Goal: Transaction & Acquisition: Download file/media

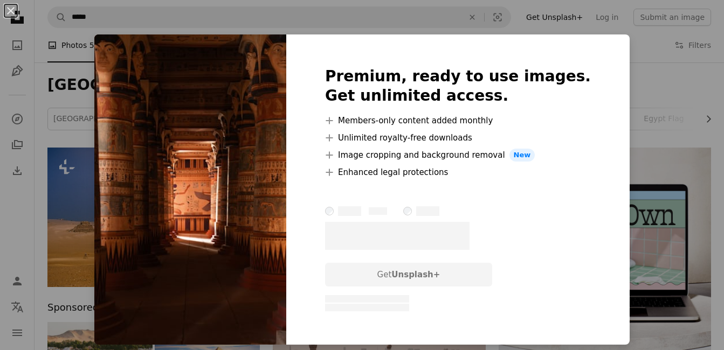
scroll to position [431, 0]
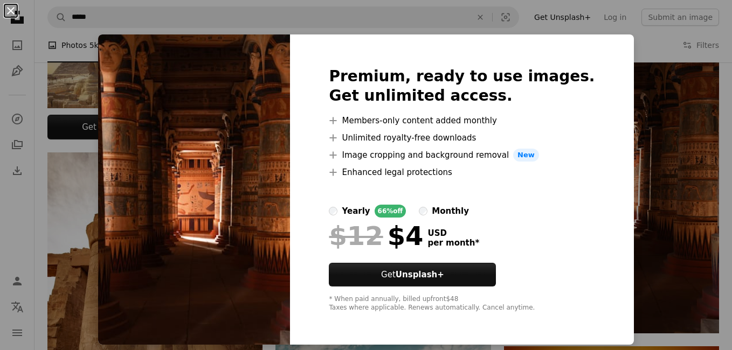
click at [10, 4] on button "An X shape" at bounding box center [10, 10] width 13 height 13
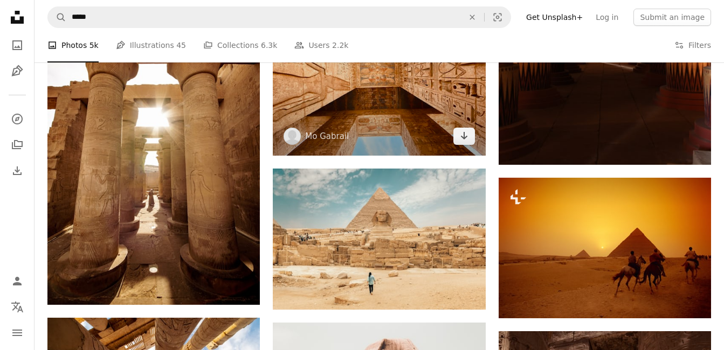
scroll to position [431, 0]
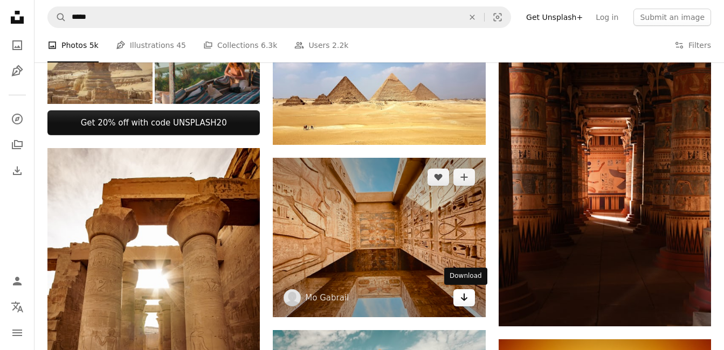
click at [460, 297] on icon "Arrow pointing down" at bounding box center [464, 297] width 9 height 13
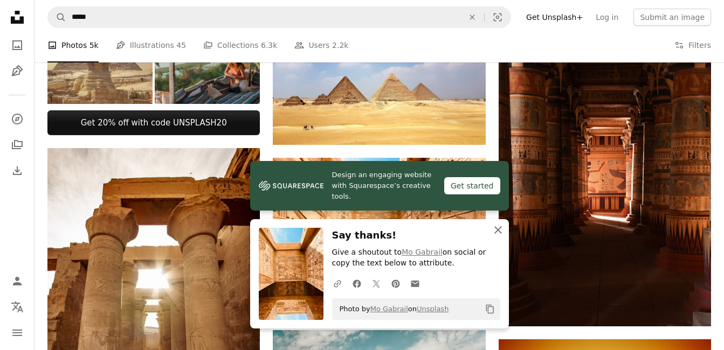
click at [497, 227] on icon "An X shape" at bounding box center [498, 230] width 13 height 13
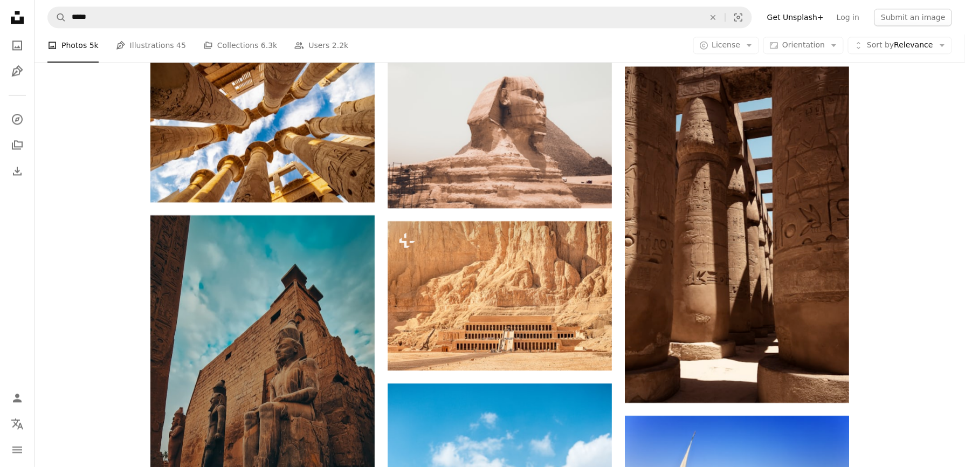
scroll to position [898, 0]
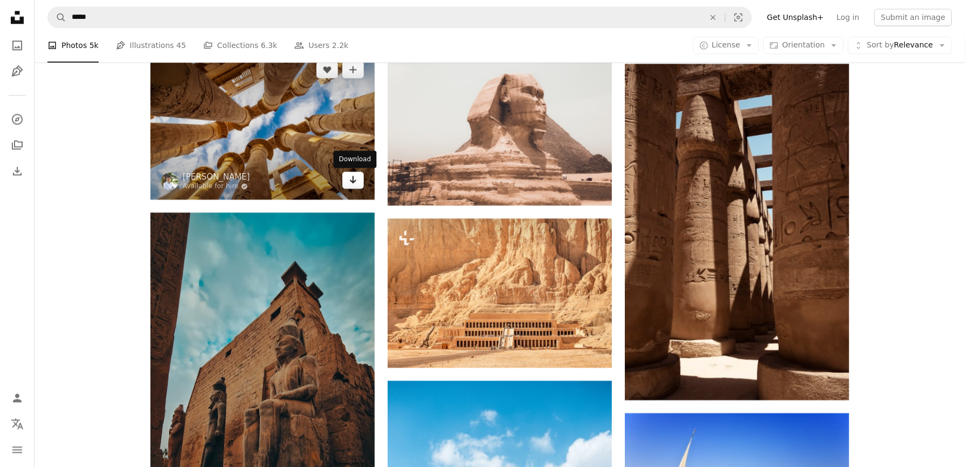
click at [352, 178] on icon "Arrow pointing down" at bounding box center [353, 179] width 9 height 13
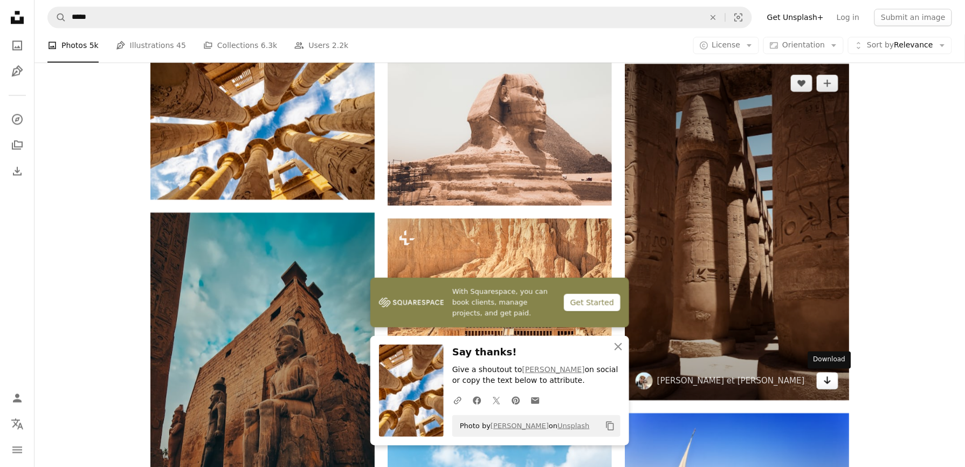
click at [724, 350] on icon "Download" at bounding box center [827, 380] width 7 height 8
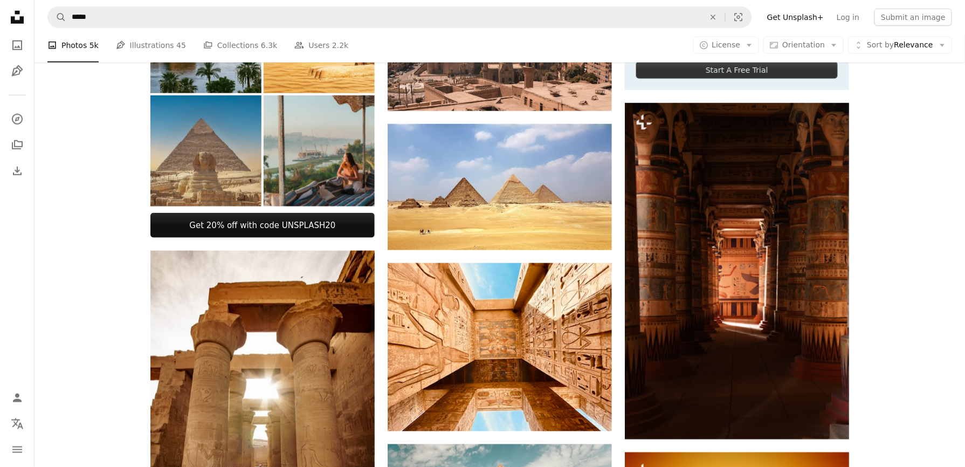
scroll to position [340, 0]
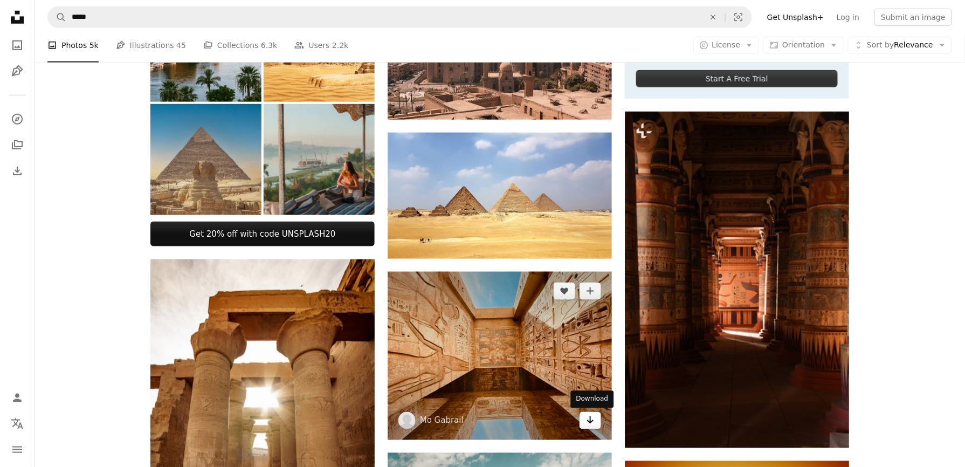
click at [587, 350] on icon "Arrow pointing down" at bounding box center [590, 420] width 9 height 13
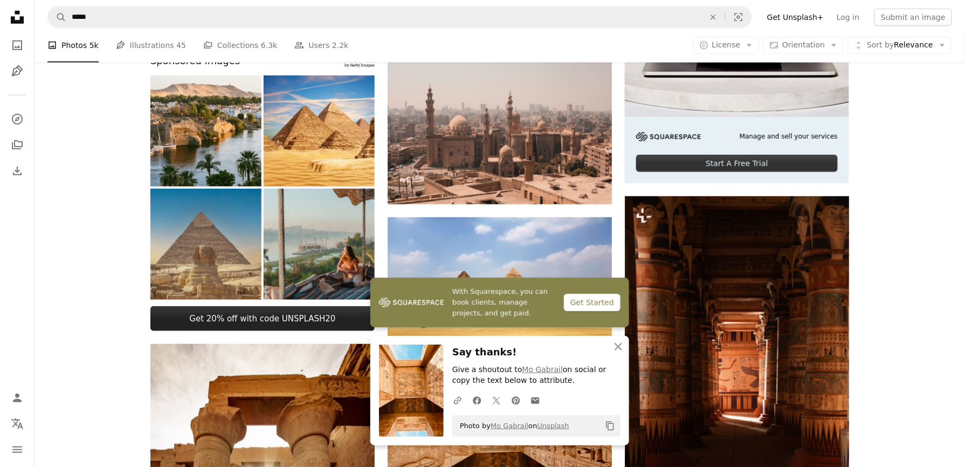
scroll to position [268, 0]
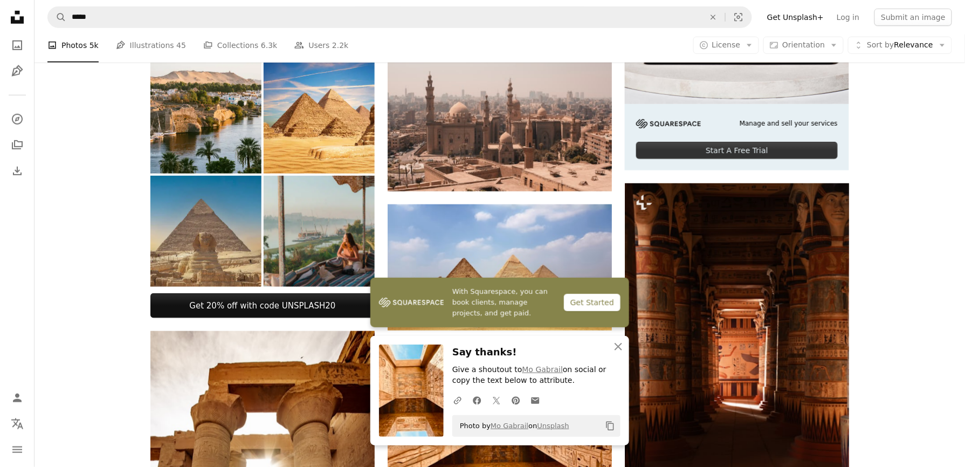
click at [617, 350] on icon "An X shape" at bounding box center [618, 346] width 13 height 13
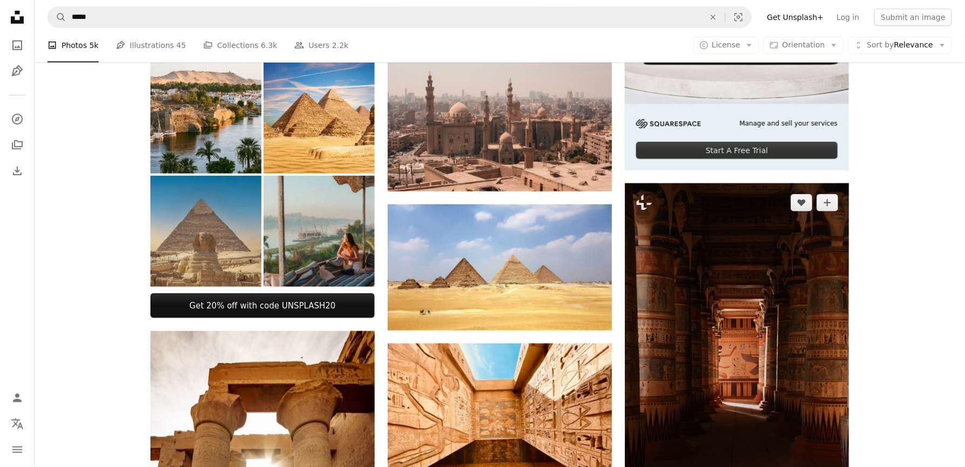
scroll to position [340, 0]
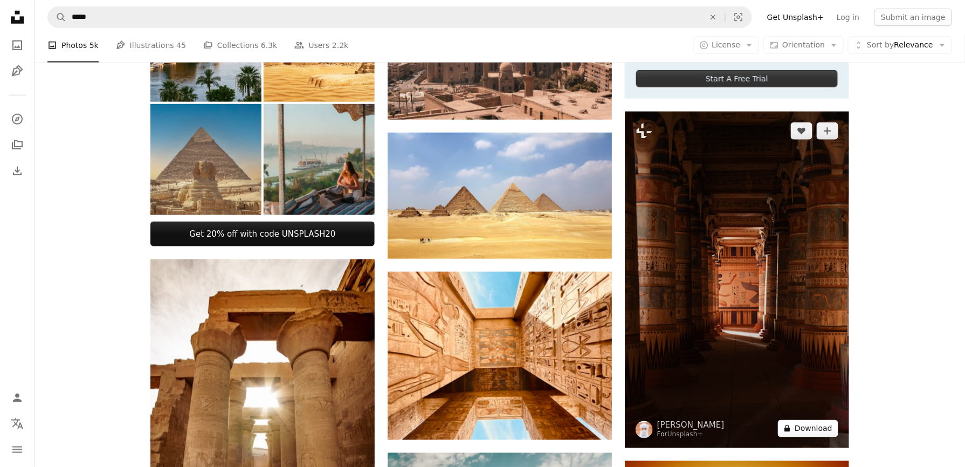
click at [724, 350] on icon at bounding box center [787, 428] width 5 height 7
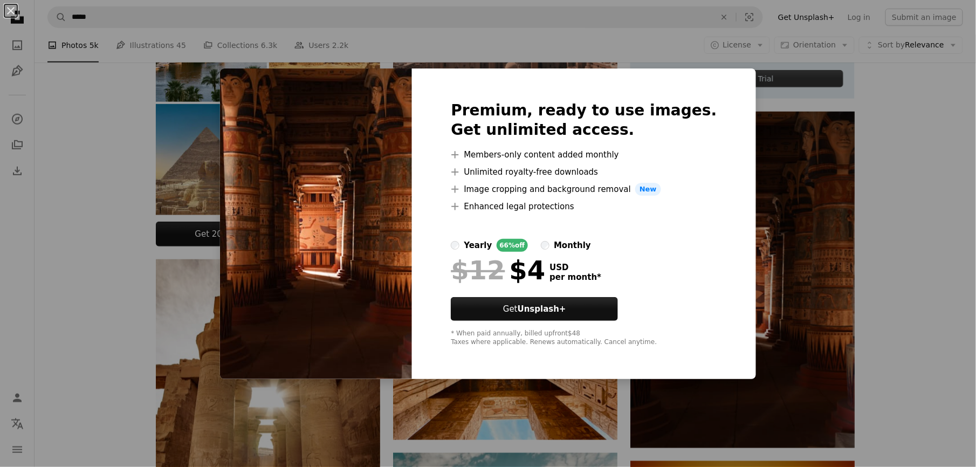
click at [724, 214] on div "An X shape Premium, ready to use images. Get unlimited access. A plus sign Memb…" at bounding box center [488, 233] width 976 height 467
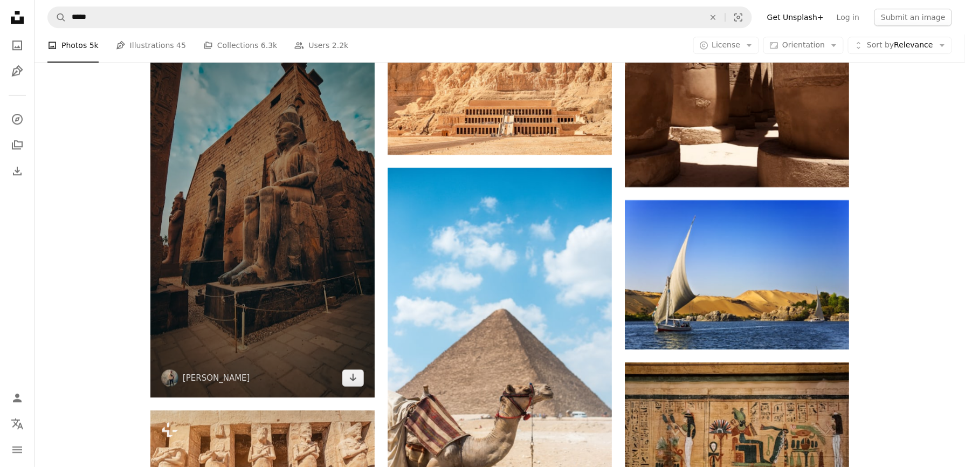
scroll to position [1131, 0]
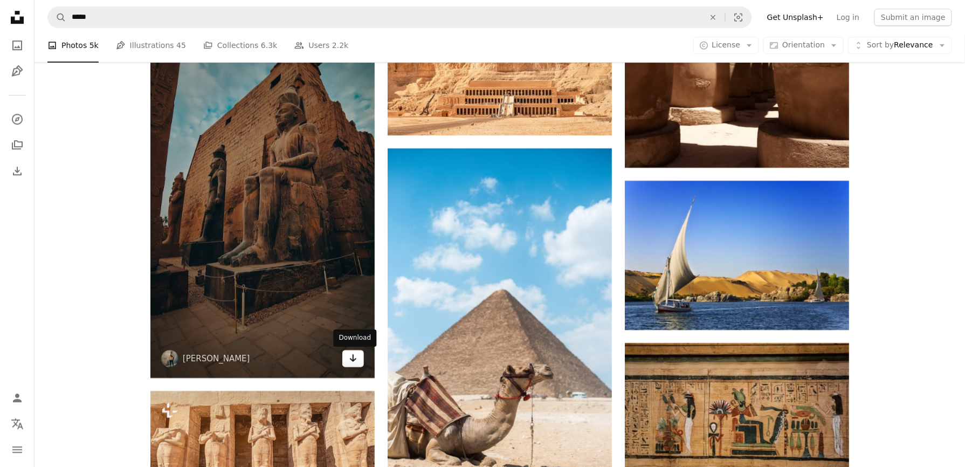
click at [357, 350] on icon "Arrow pointing down" at bounding box center [353, 358] width 9 height 13
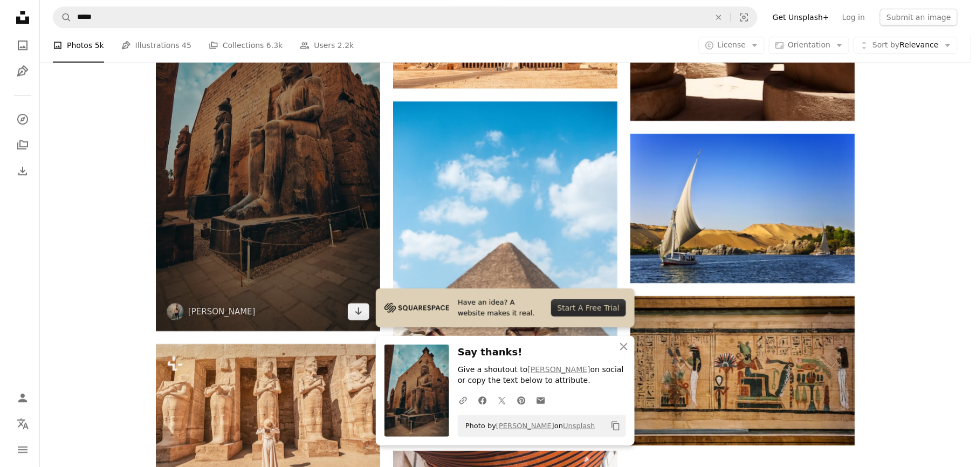
scroll to position [1202, 0]
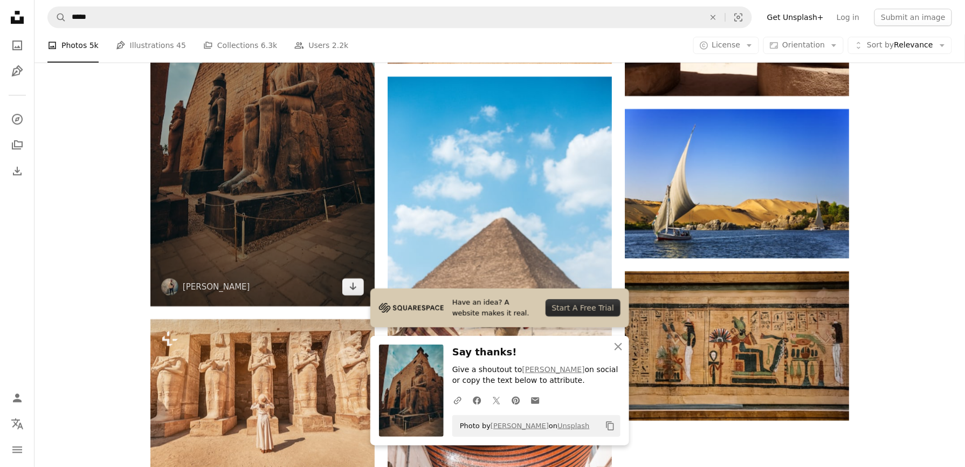
click at [258, 93] on img at bounding box center [262, 107] width 224 height 398
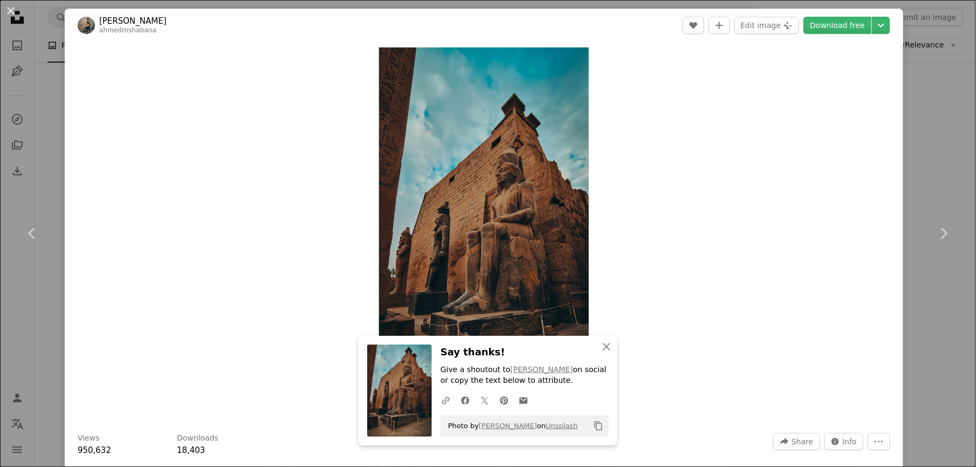
click at [230, 140] on div "Zoom in" at bounding box center [484, 233] width 838 height 383
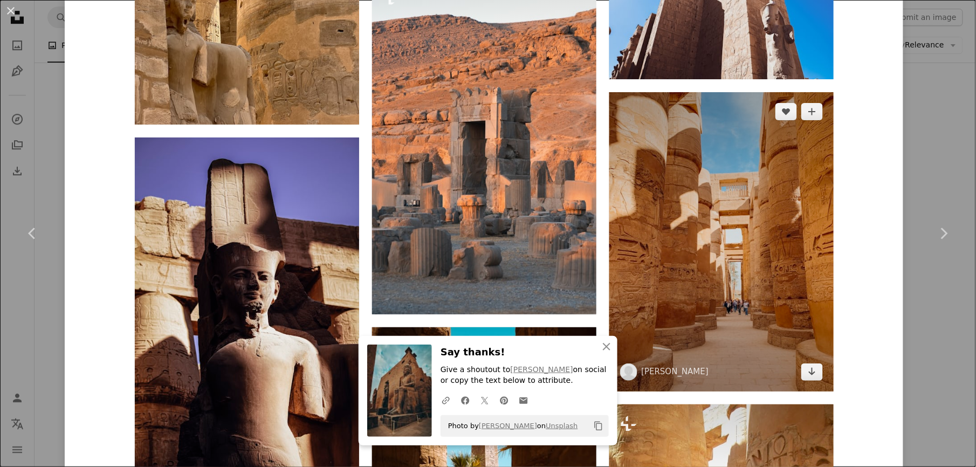
scroll to position [1797, 0]
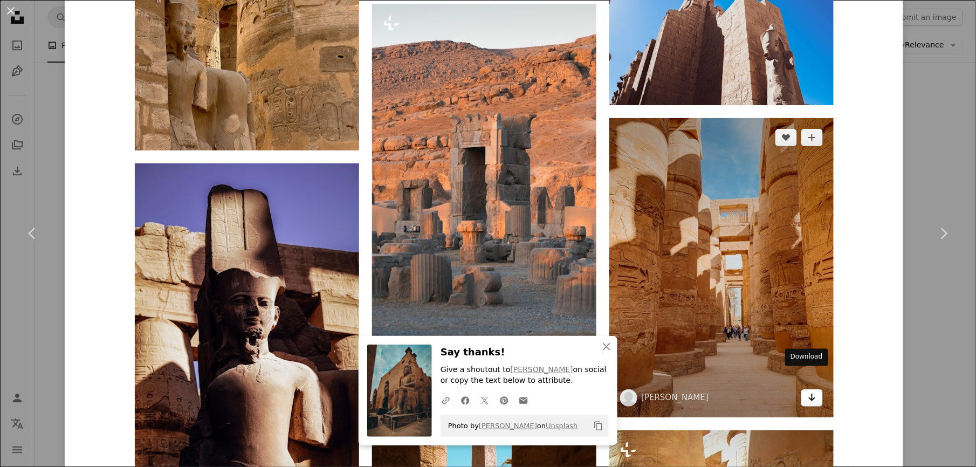
click at [724, 350] on icon "Arrow pointing down" at bounding box center [812, 397] width 9 height 13
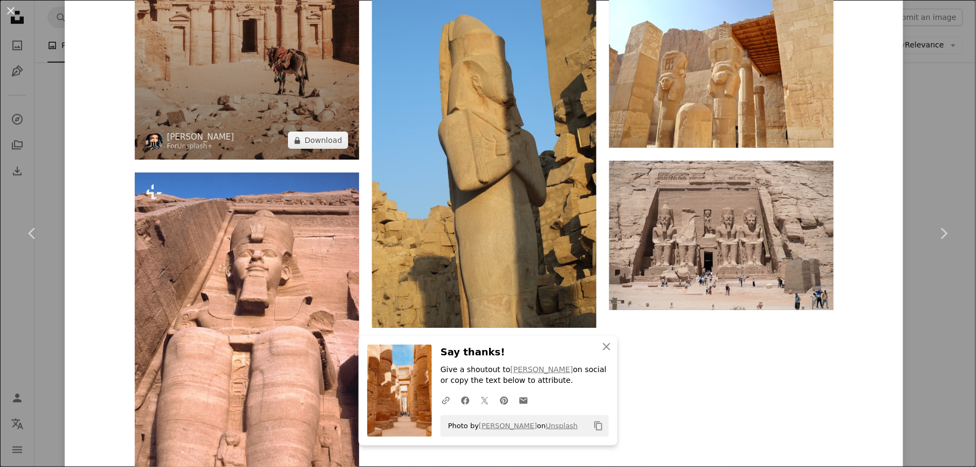
scroll to position [5608, 0]
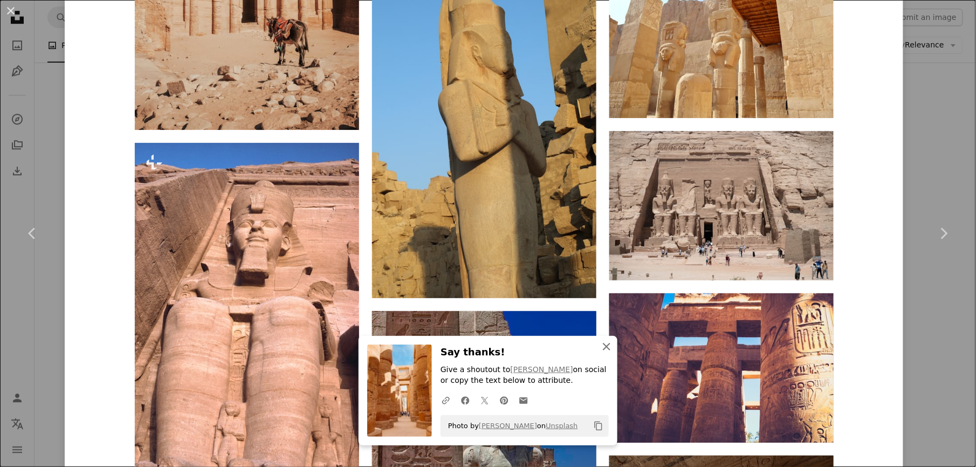
drag, startPoint x: 606, startPoint y: 348, endPoint x: 611, endPoint y: 341, distance: 8.8
click at [606, 348] on icon "An X shape" at bounding box center [606, 346] width 13 height 13
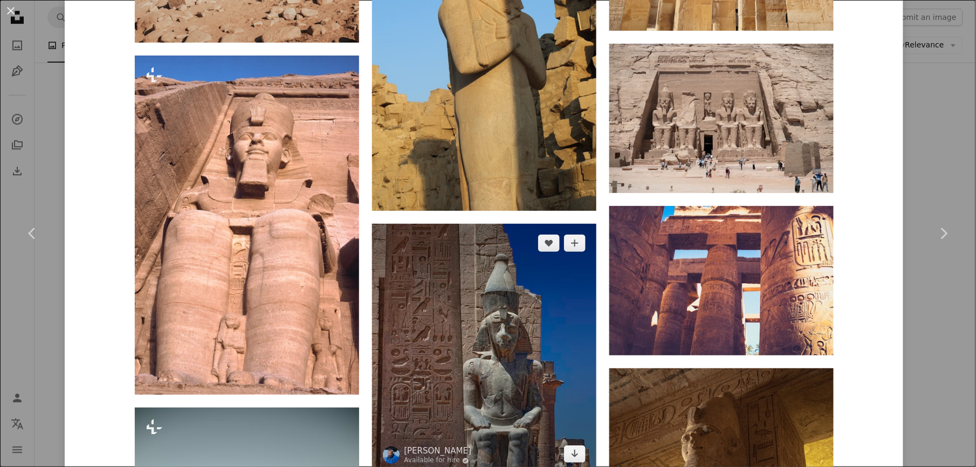
scroll to position [5679, 0]
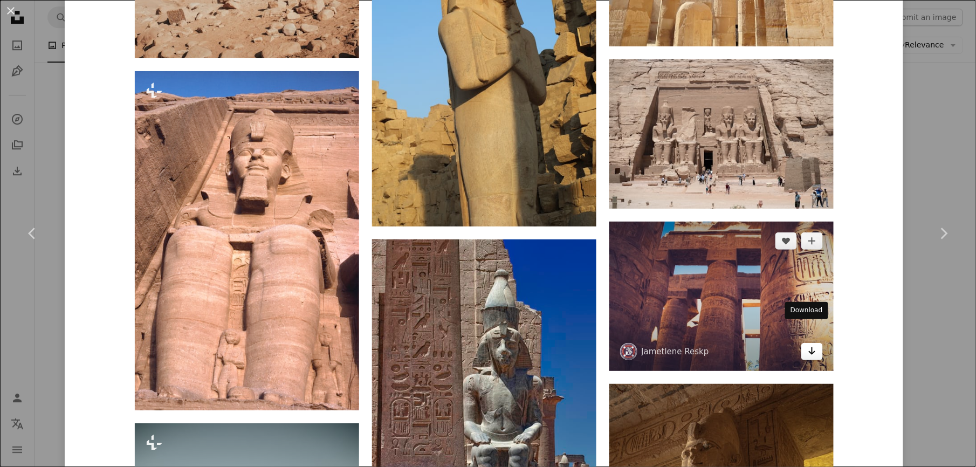
click at [724, 343] on link "Arrow pointing down" at bounding box center [812, 351] width 22 height 17
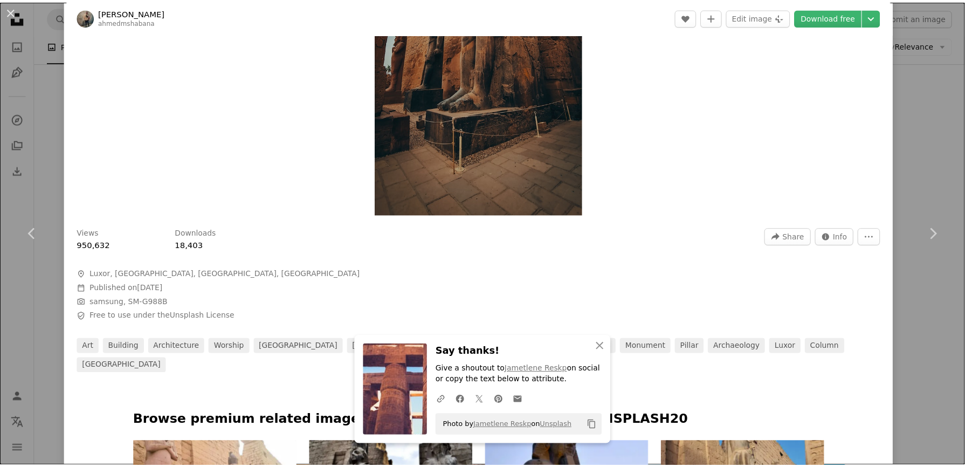
scroll to position [0, 0]
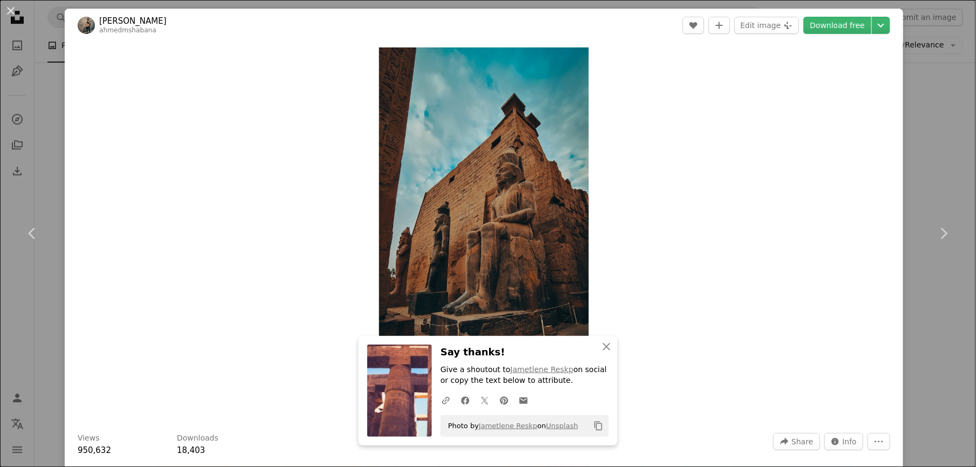
click at [9, 14] on button "An X shape" at bounding box center [10, 10] width 13 height 13
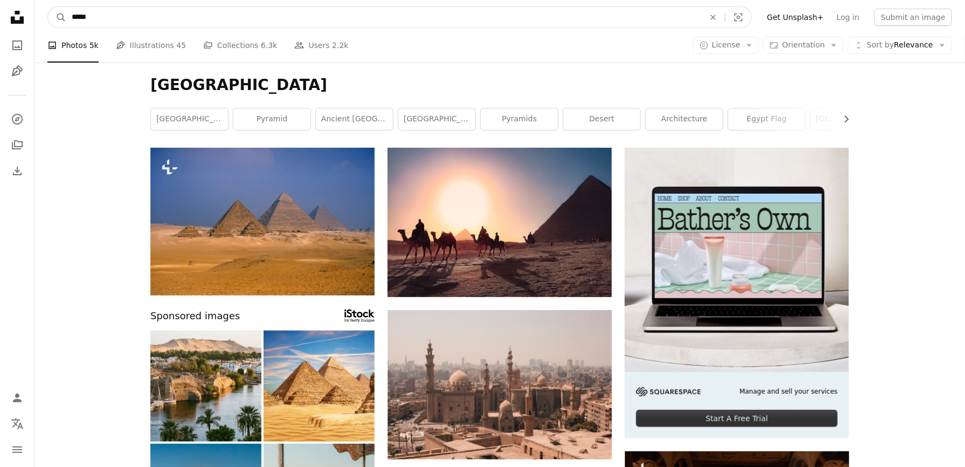
click at [240, 16] on input "*****" at bounding box center [383, 17] width 635 height 20
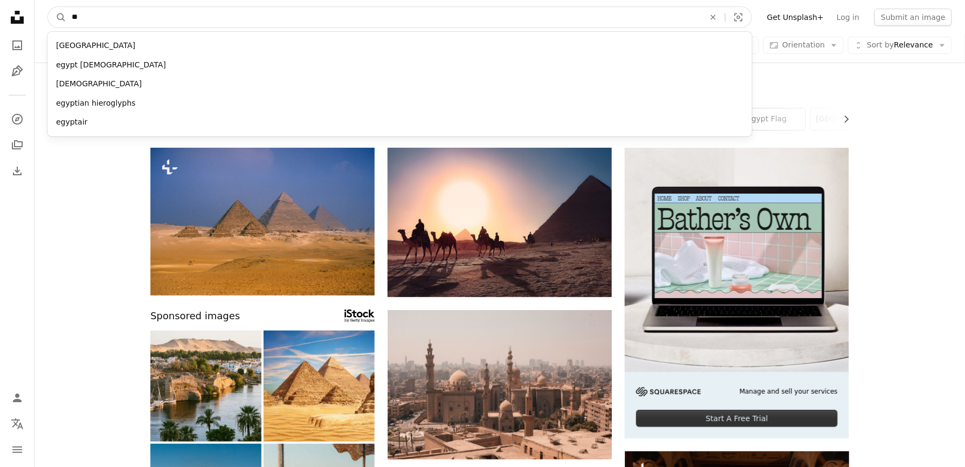
type input "*"
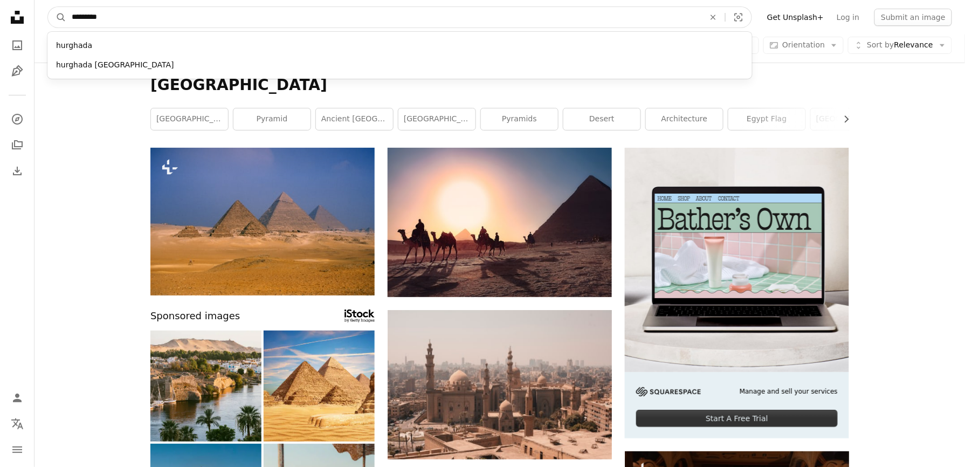
type input "********"
click at [48, 7] on button "A magnifying glass" at bounding box center [57, 17] width 18 height 20
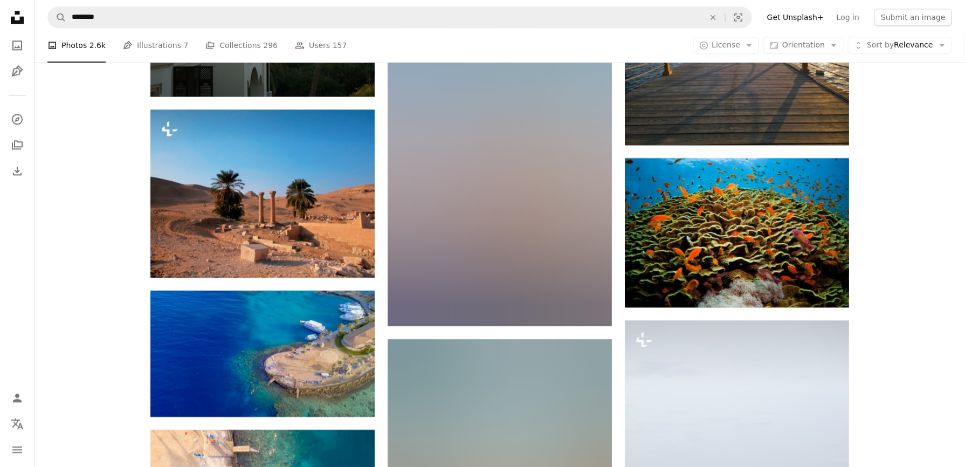
scroll to position [934, 0]
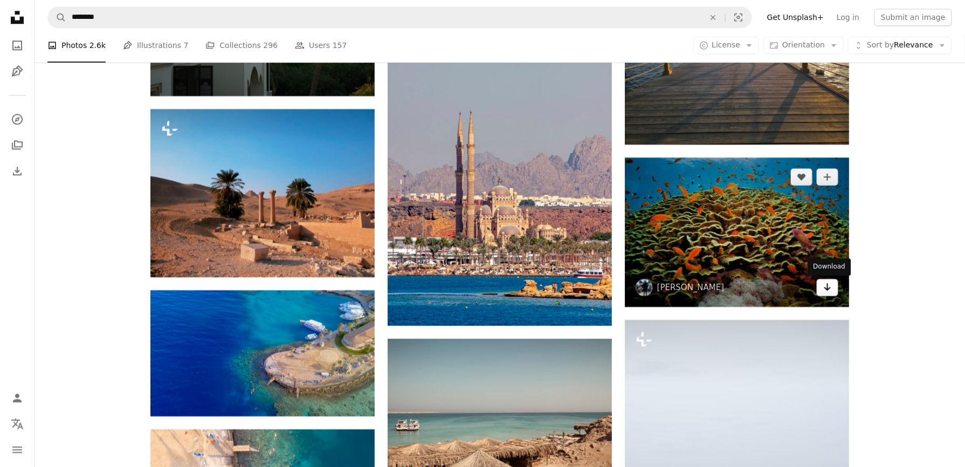
click at [724, 283] on icon "Arrow pointing down" at bounding box center [827, 286] width 9 height 13
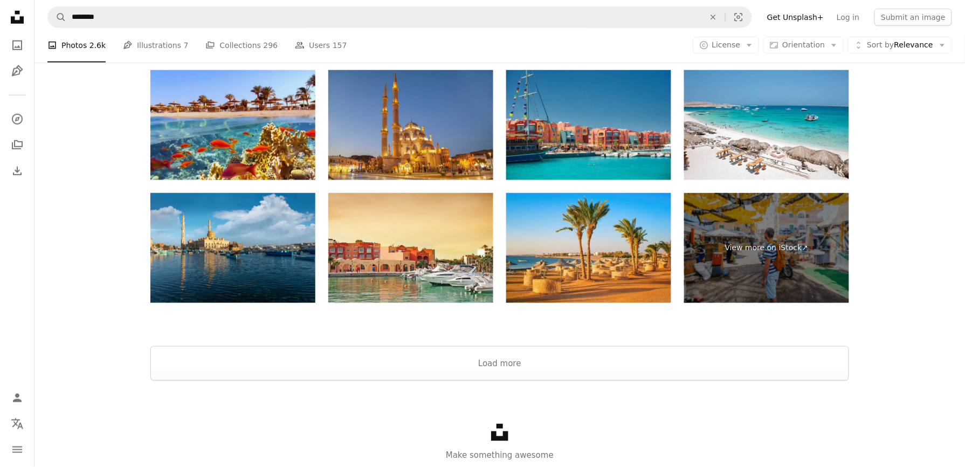
scroll to position [1797, 0]
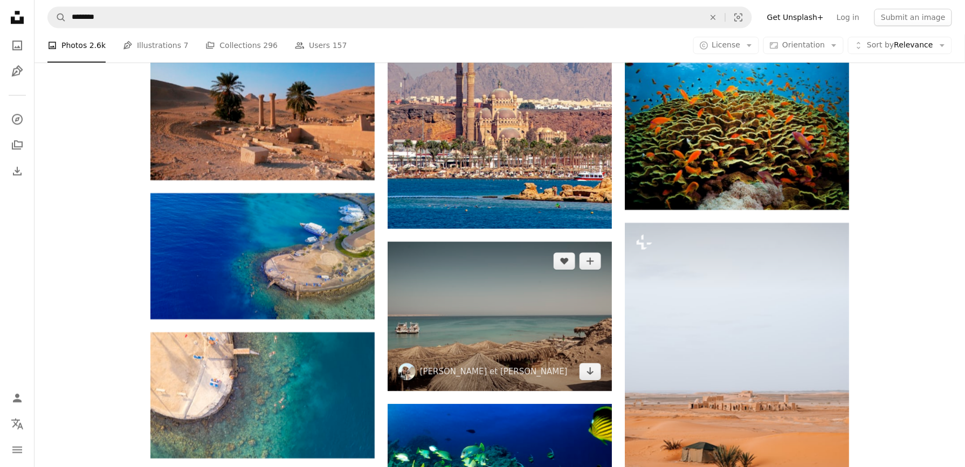
scroll to position [1006, 0]
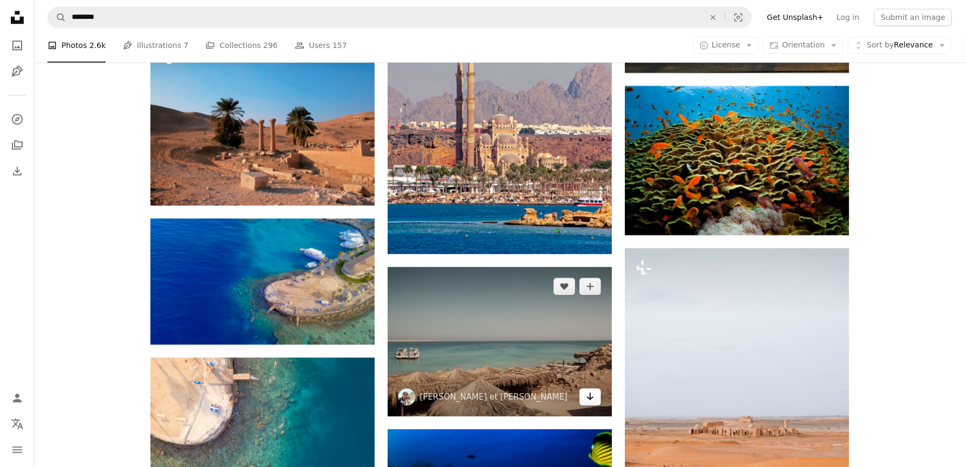
click at [591, 350] on icon "Download" at bounding box center [590, 397] width 7 height 8
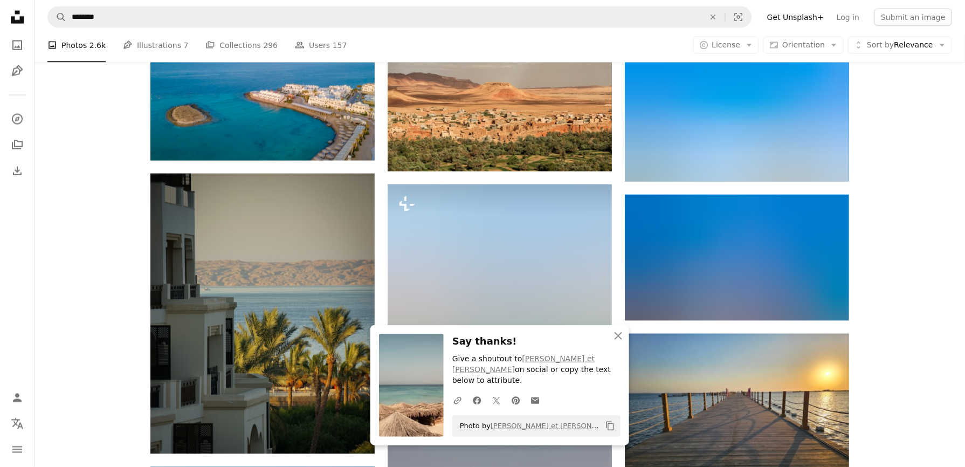
scroll to position [575, 0]
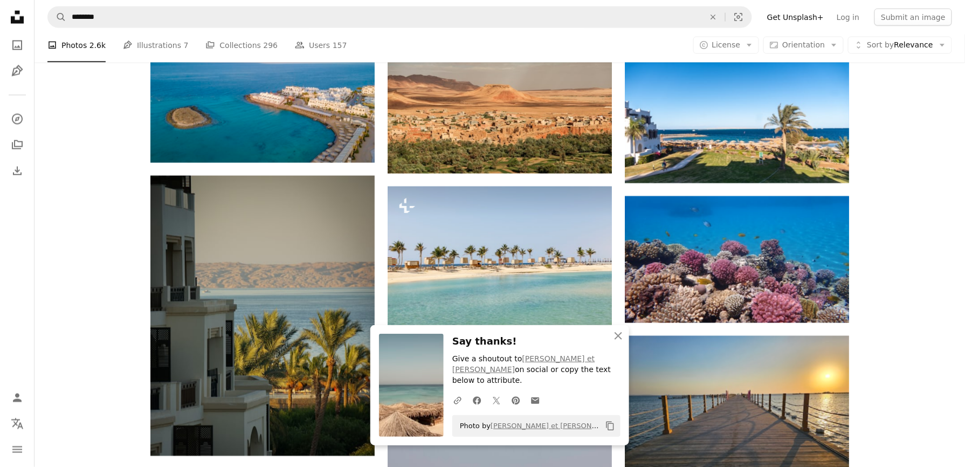
click at [724, 134] on div "Plus sign for Unsplash+ A heart A plus sign Planet Volumes For Unsplash+ A lock…" at bounding box center [500, 400] width 931 height 1654
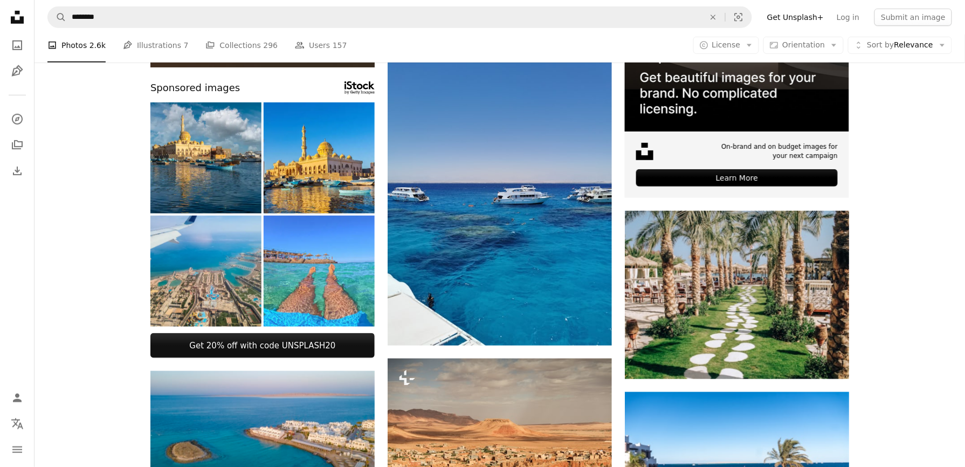
scroll to position [216, 0]
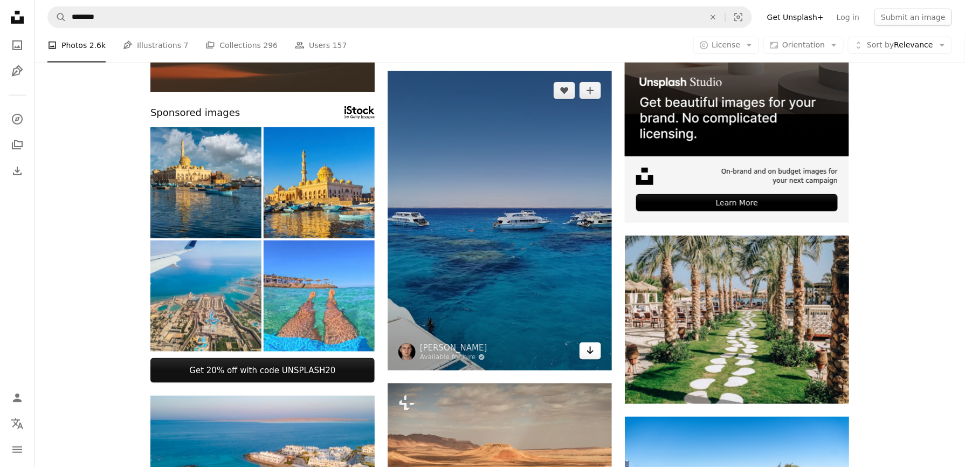
click at [587, 350] on icon "Arrow pointing down" at bounding box center [590, 350] width 9 height 13
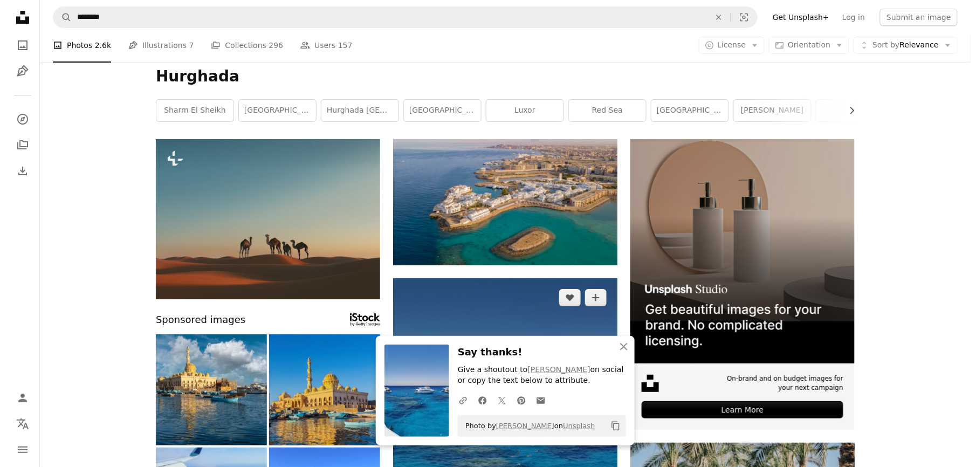
scroll to position [0, 0]
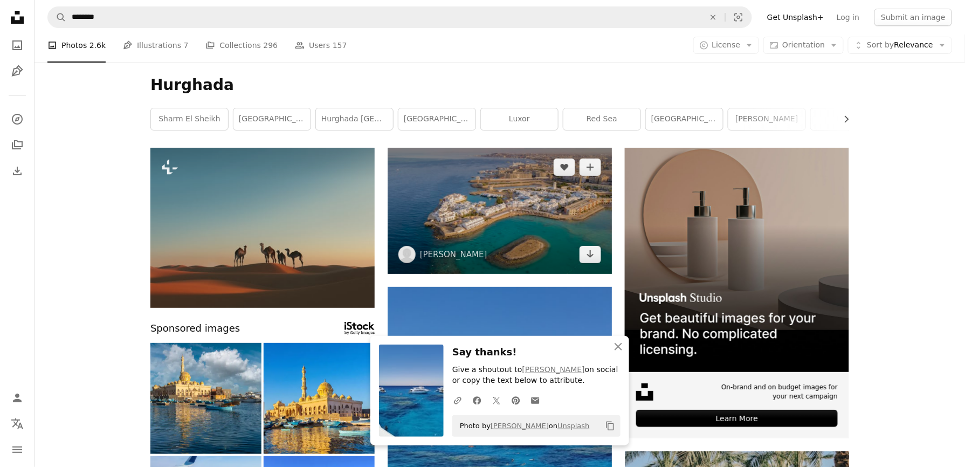
click at [520, 188] on img at bounding box center [500, 211] width 224 height 126
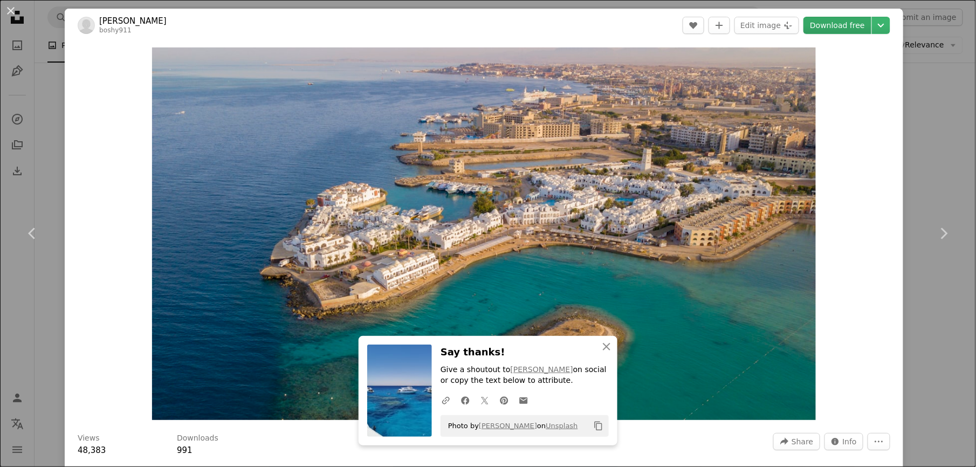
click at [724, 25] on link "Download free" at bounding box center [837, 25] width 68 height 17
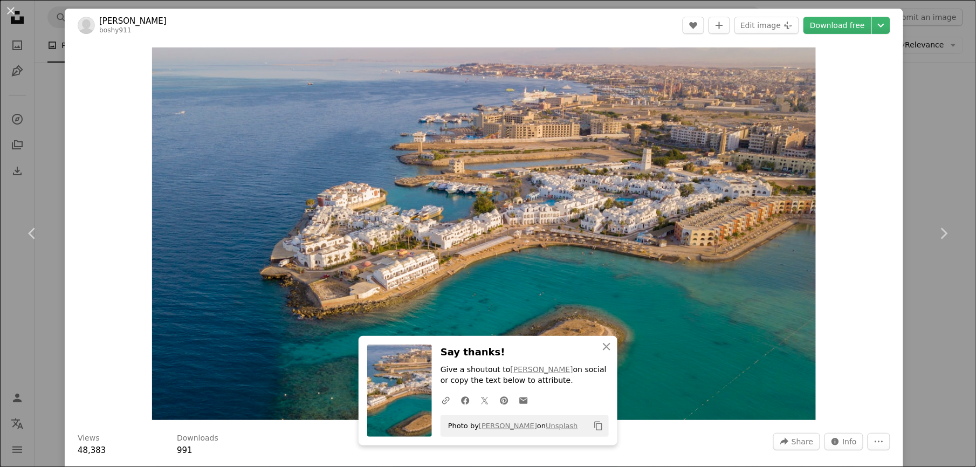
drag, startPoint x: 926, startPoint y: 130, endPoint x: 912, endPoint y: 128, distance: 13.7
click at [724, 130] on div "An X shape Chevron left Chevron right [PERSON_NAME] boshy911 A heart A plus sig…" at bounding box center [488, 233] width 976 height 467
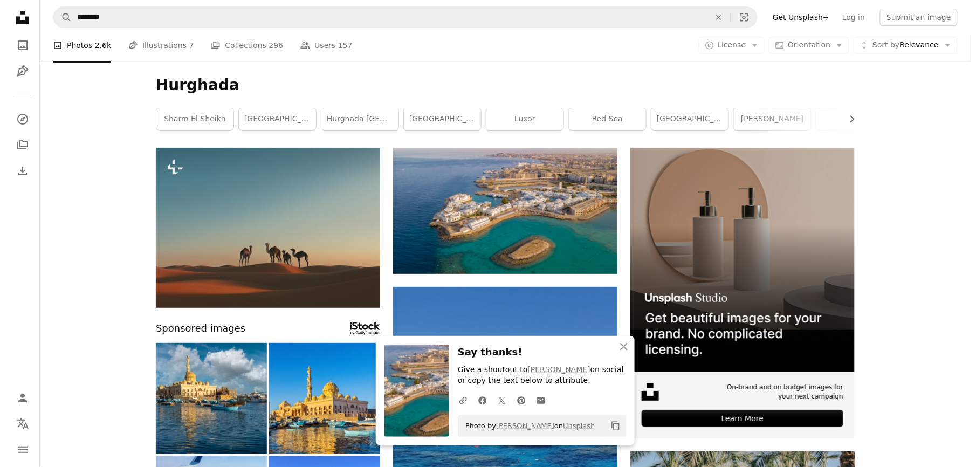
scroll to position [72, 0]
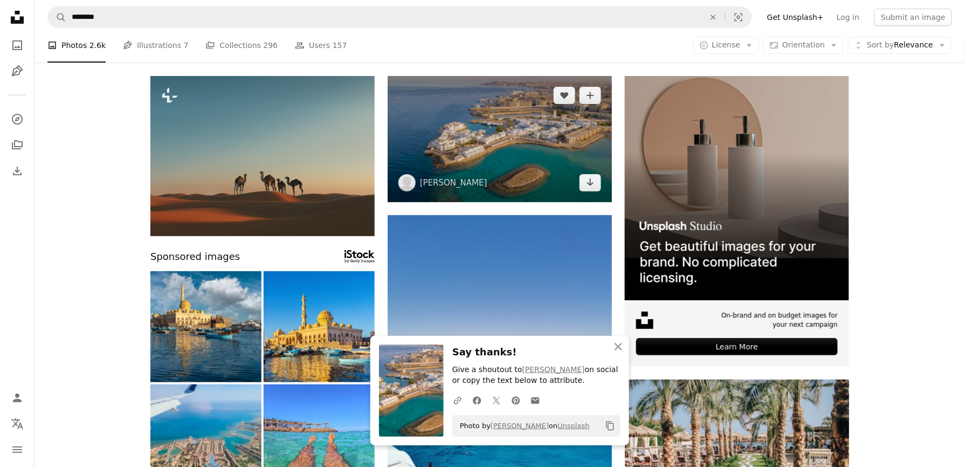
click at [518, 138] on img at bounding box center [500, 139] width 224 height 126
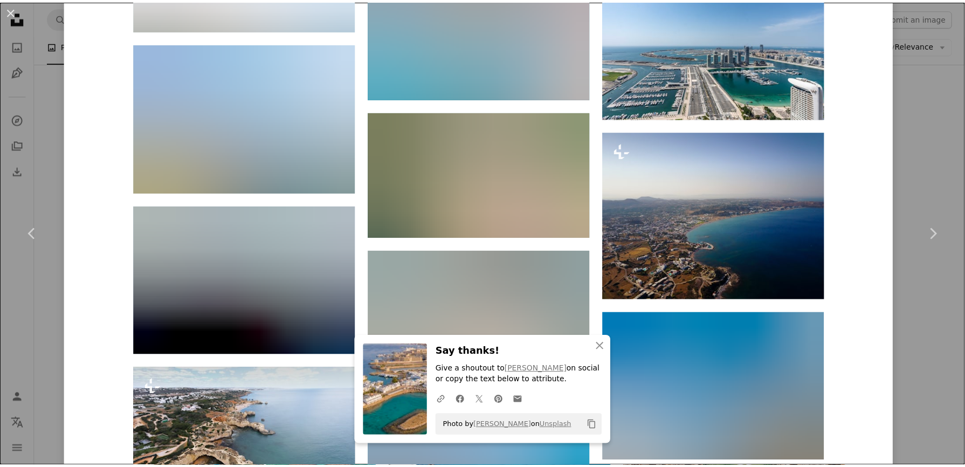
scroll to position [3223, 0]
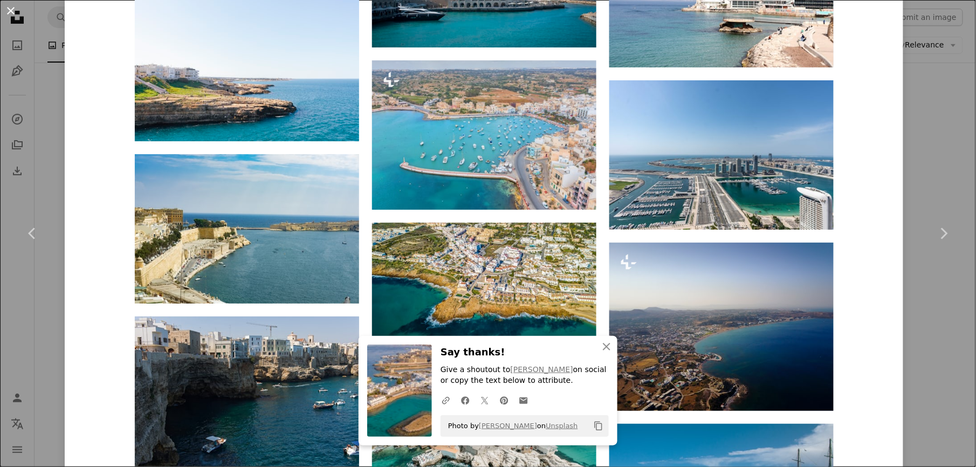
click at [17, 17] on button "An X shape" at bounding box center [10, 10] width 13 height 13
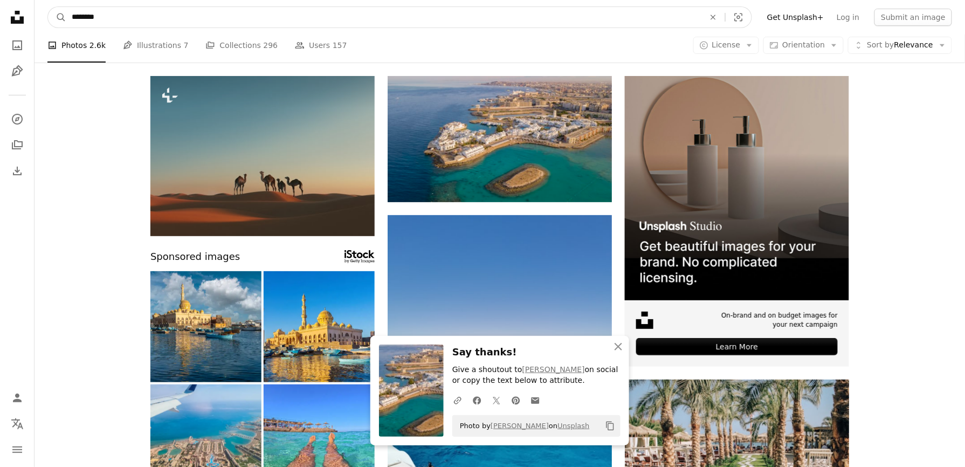
drag, startPoint x: 268, startPoint y: 5, endPoint x: 77, endPoint y: 12, distance: 191.5
click at [77, 12] on nav "A magnifying glass ******** An X shape Visual search Filters Get Unsplash+ Log …" at bounding box center [500, 17] width 931 height 35
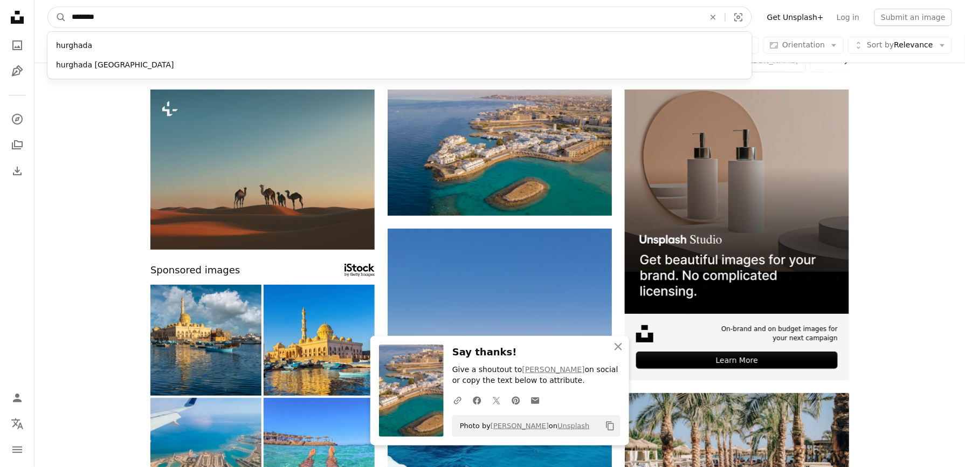
scroll to position [52, 0]
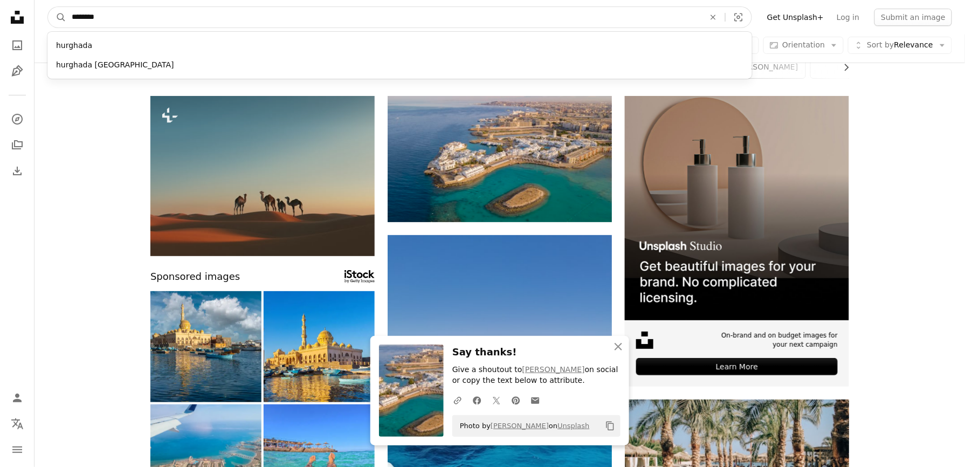
type input "*"
type input "*****"
click at [48, 7] on button "A magnifying glass" at bounding box center [57, 17] width 18 height 20
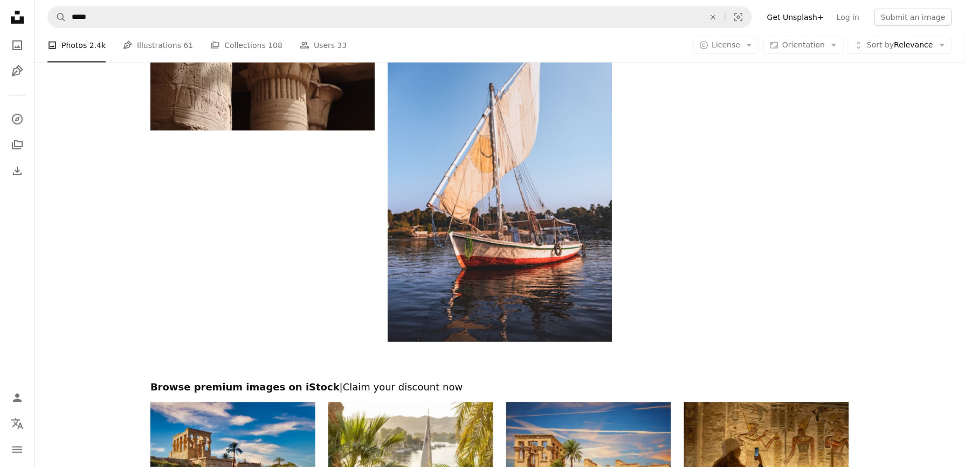
scroll to position [1653, 0]
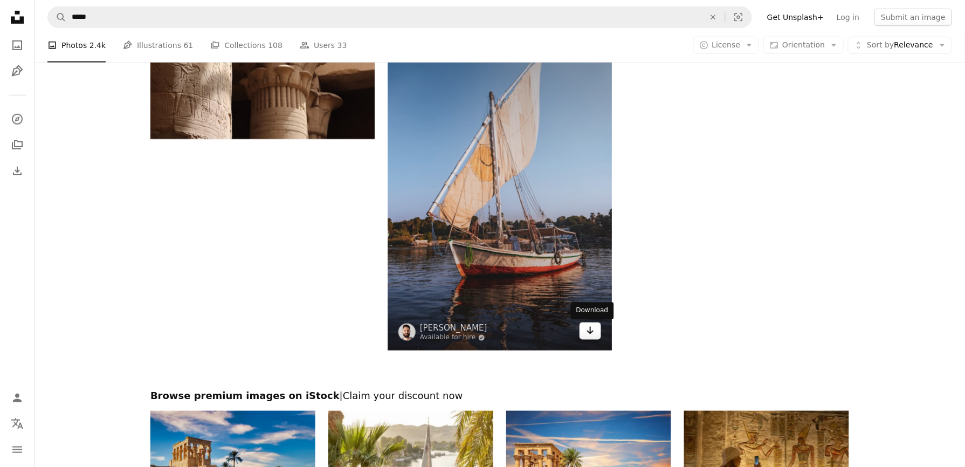
click at [591, 332] on icon "Arrow pointing down" at bounding box center [590, 330] width 9 height 13
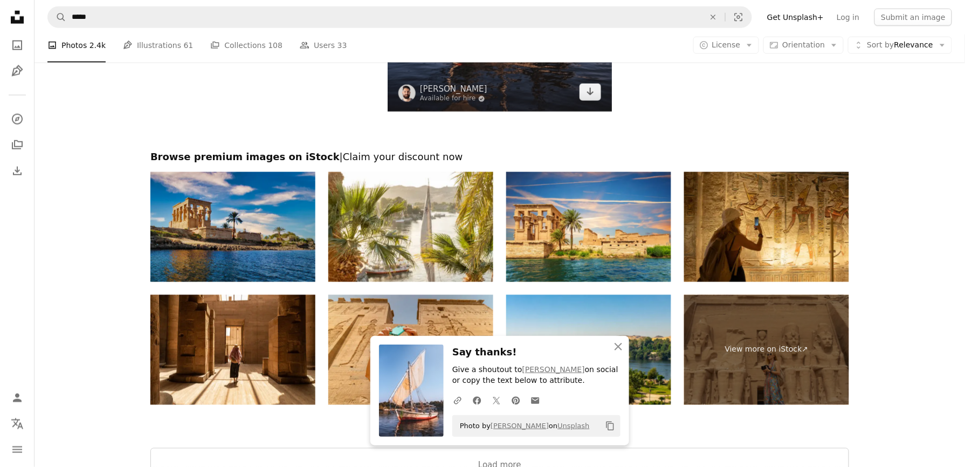
scroll to position [1869, 0]
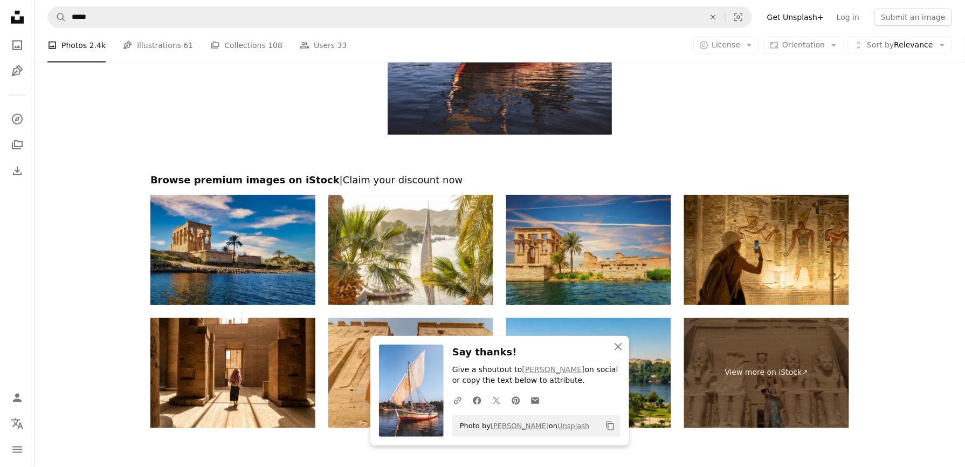
click at [580, 255] on img at bounding box center [588, 250] width 165 height 110
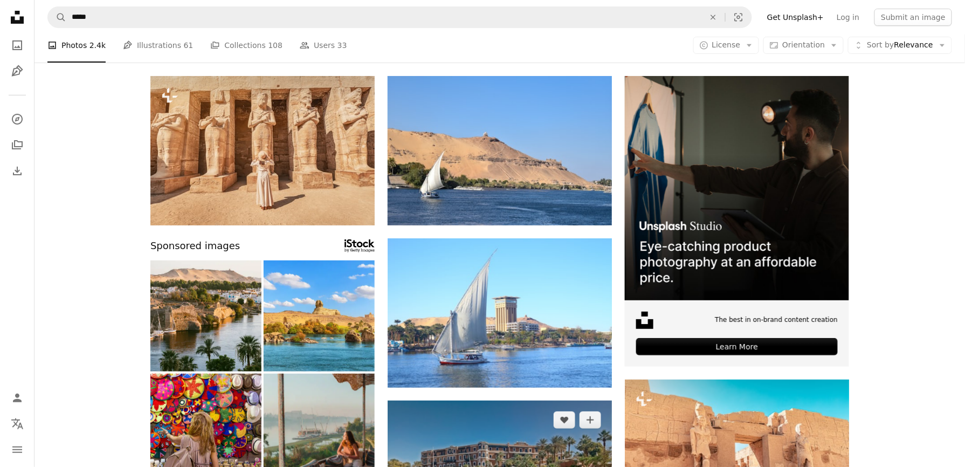
scroll to position [0, 0]
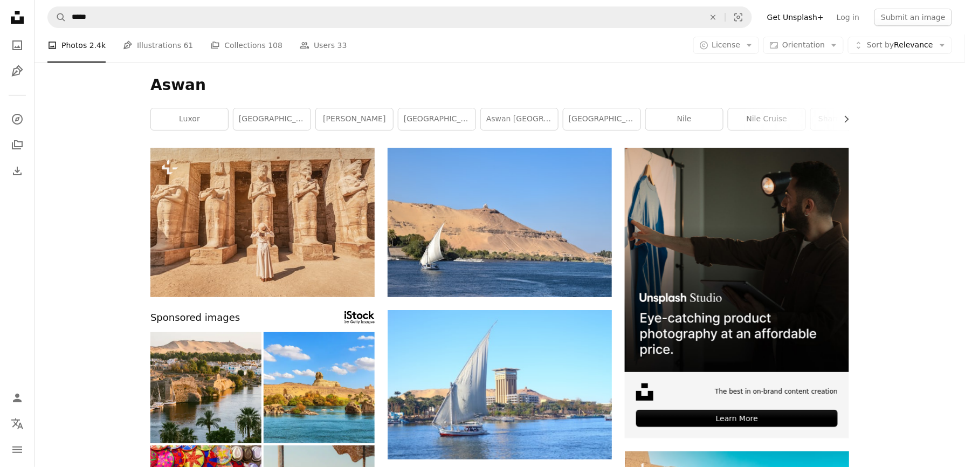
click at [583, 111] on link "[GEOGRAPHIC_DATA]" at bounding box center [601, 119] width 77 height 22
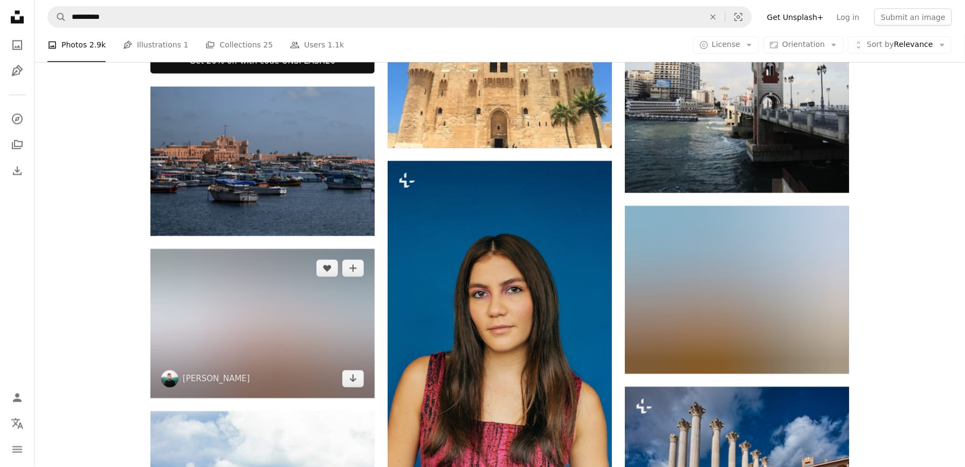
scroll to position [790, 0]
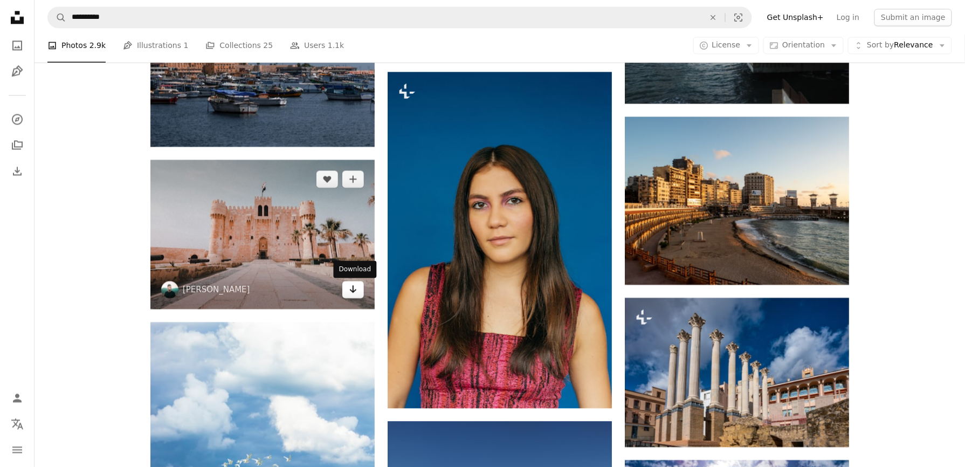
click at [354, 287] on icon "Download" at bounding box center [353, 289] width 7 height 8
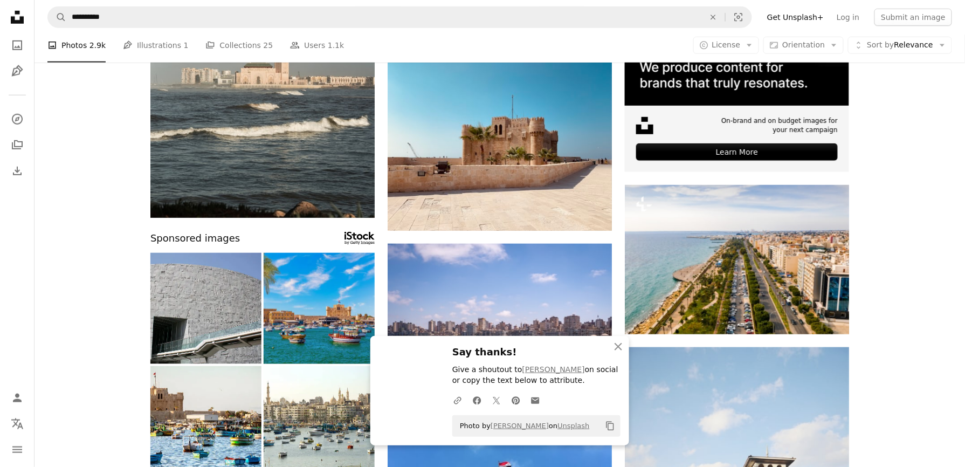
scroll to position [431, 0]
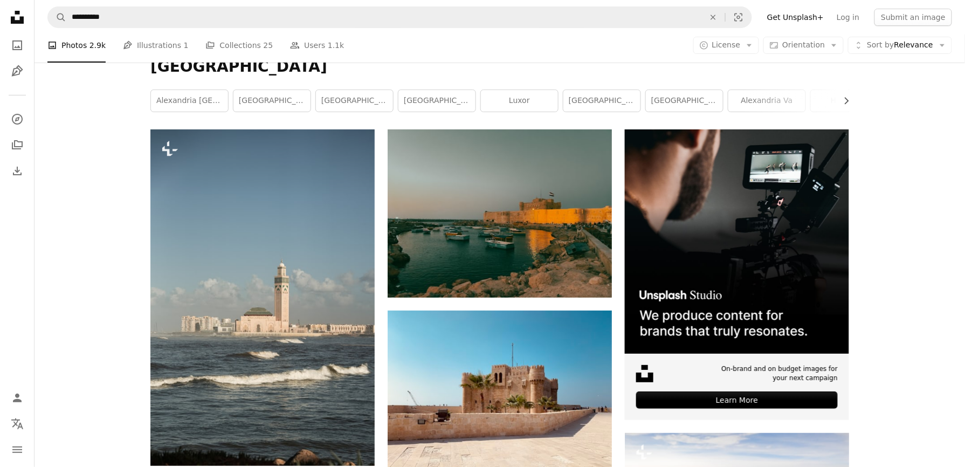
scroll to position [0, 0]
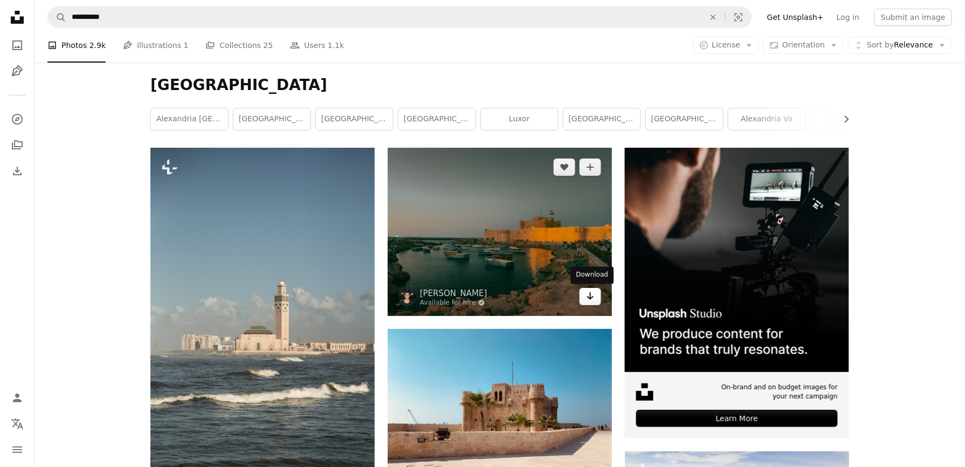
click at [584, 298] on link "Arrow pointing down" at bounding box center [591, 296] width 22 height 17
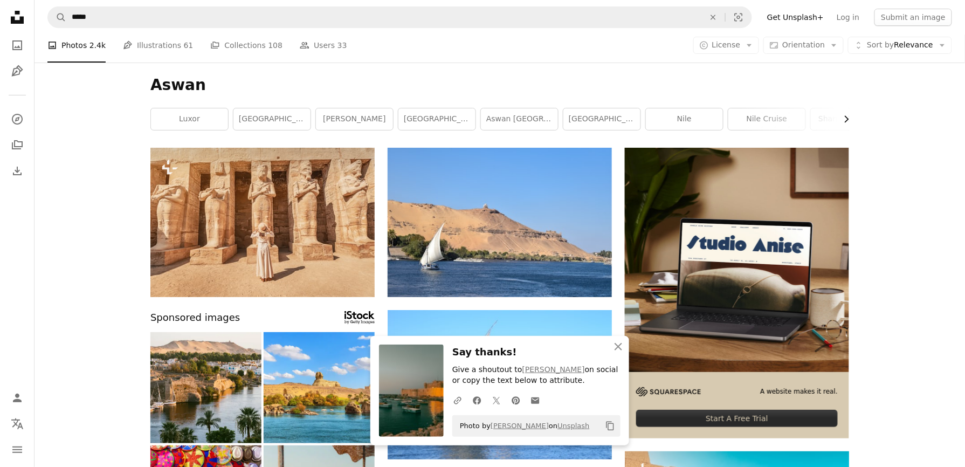
click at [724, 124] on icon "Chevron right" at bounding box center [846, 119] width 11 height 11
click at [663, 122] on link "sharm el sheikh" at bounding box center [687, 119] width 77 height 22
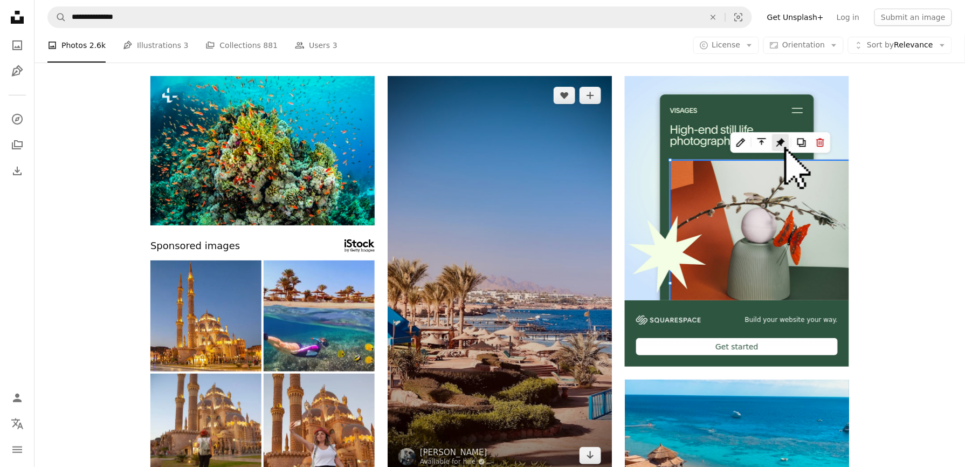
scroll to position [216, 0]
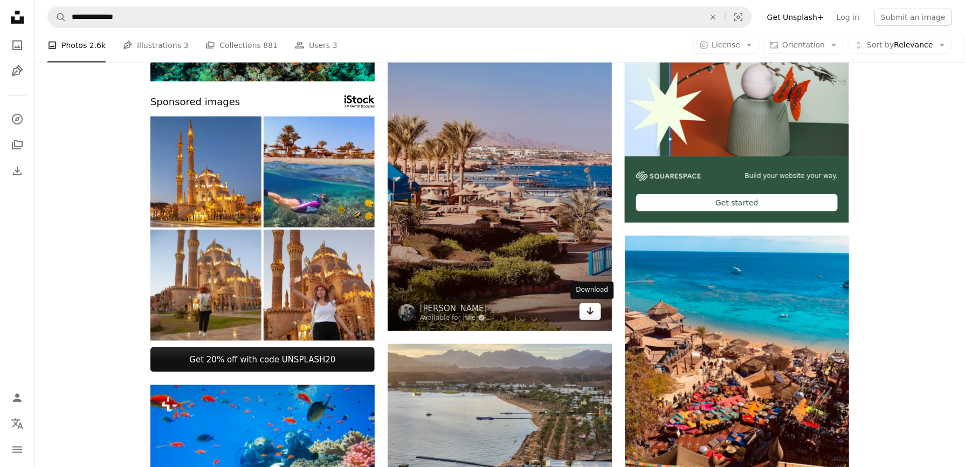
click at [591, 315] on icon "Arrow pointing down" at bounding box center [590, 311] width 9 height 13
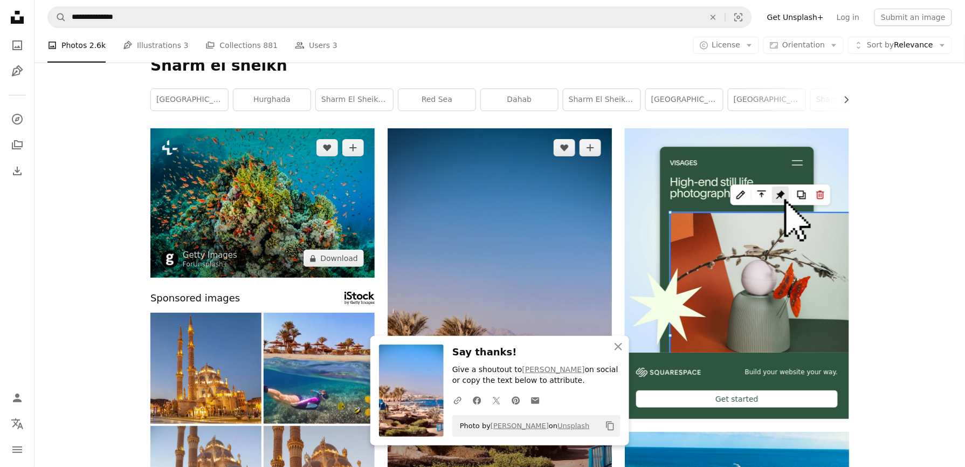
scroll to position [0, 0]
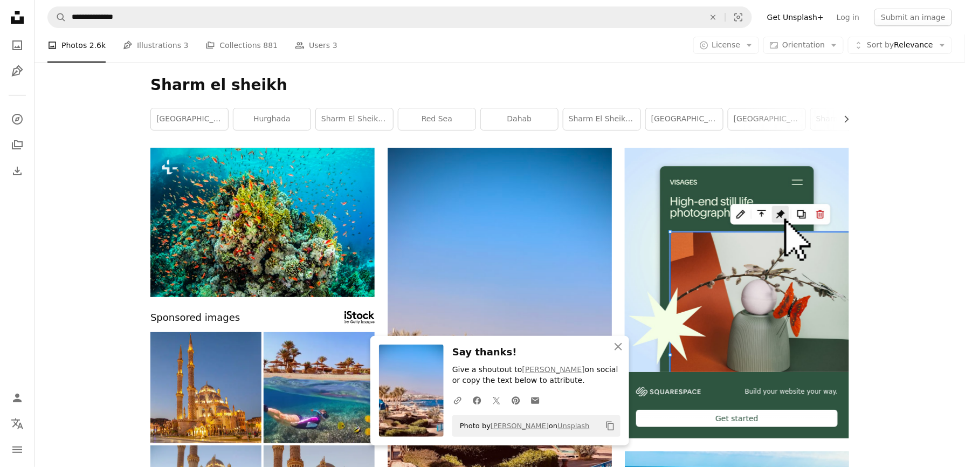
click at [431, 116] on link "red sea" at bounding box center [436, 119] width 77 height 22
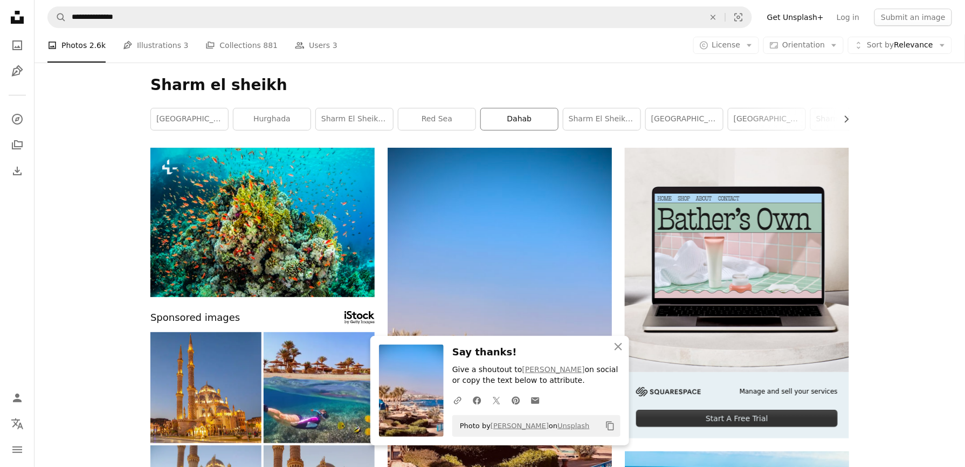
click at [520, 121] on link "dahab" at bounding box center [519, 119] width 77 height 22
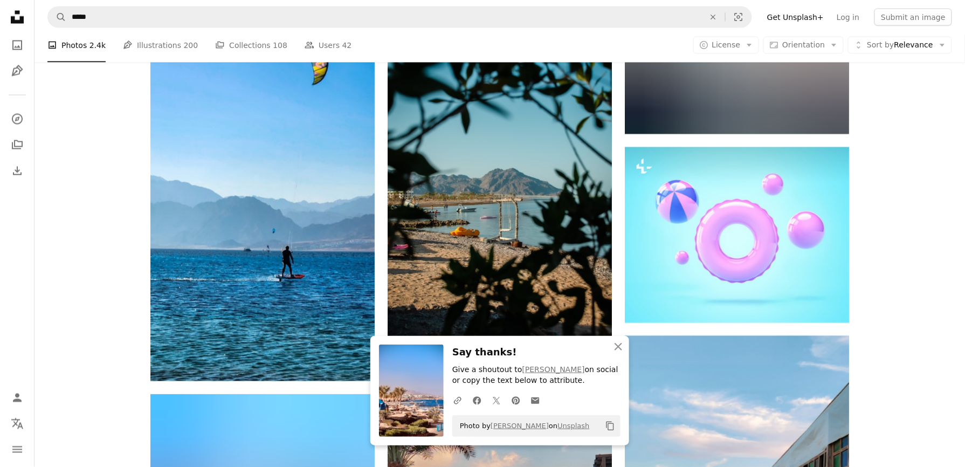
scroll to position [503, 0]
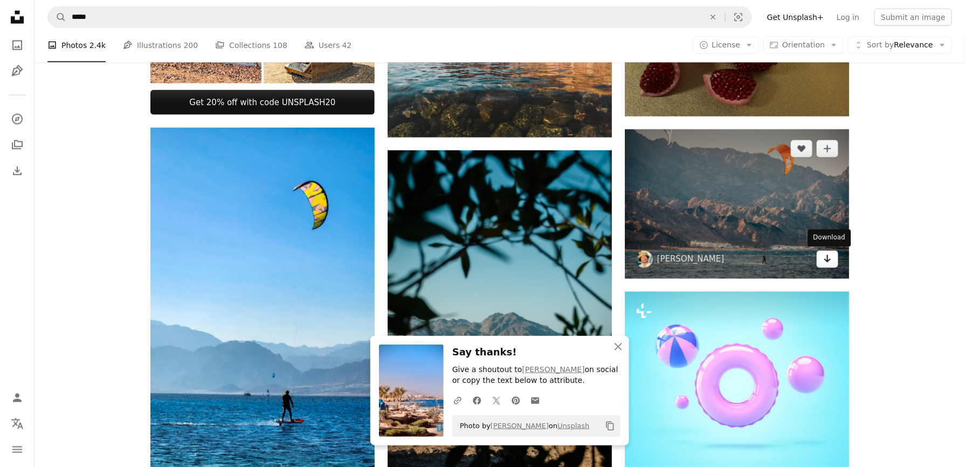
click at [724, 257] on icon "Arrow pointing down" at bounding box center [827, 258] width 9 height 13
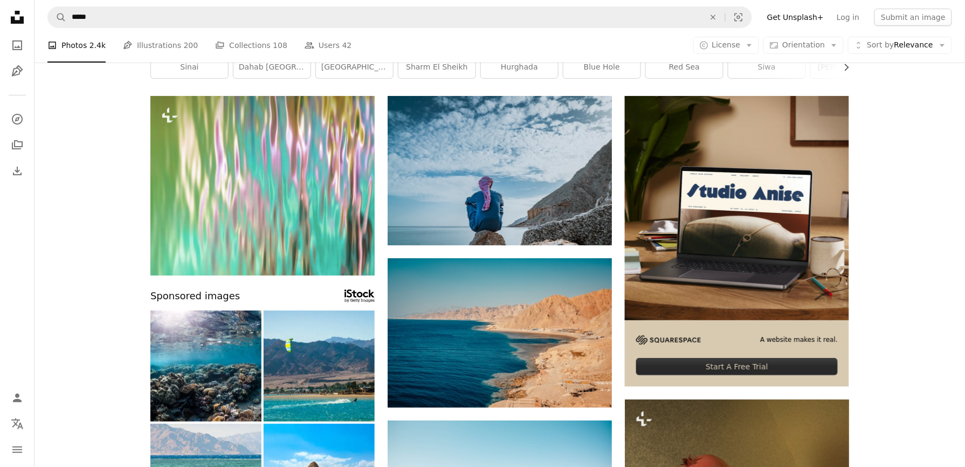
scroll to position [0, 0]
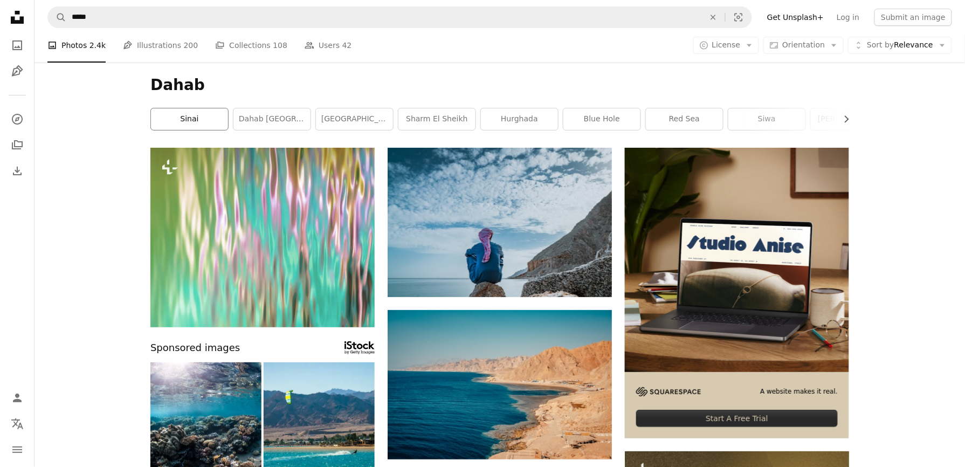
click at [199, 123] on link "sinai" at bounding box center [189, 119] width 77 height 22
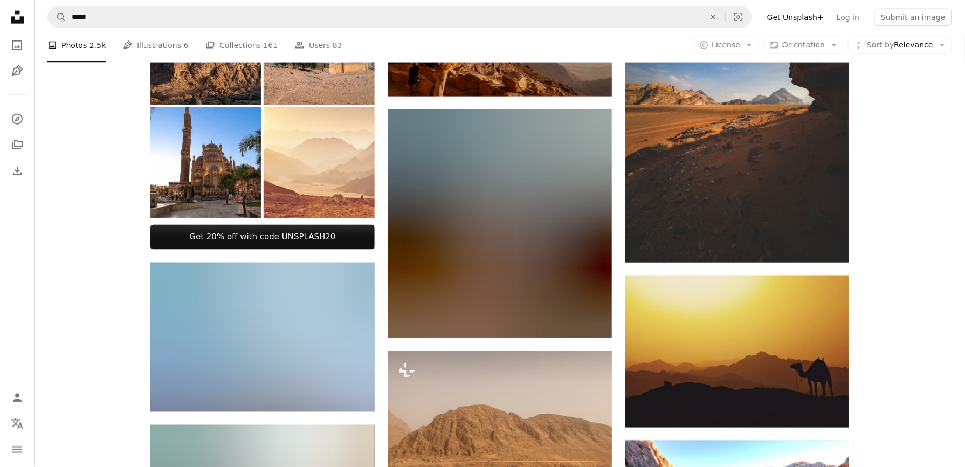
scroll to position [503, 0]
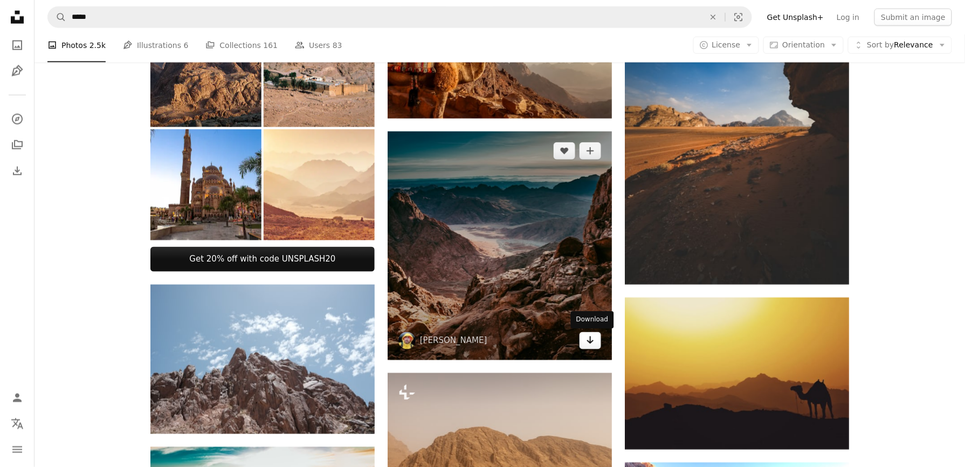
click at [588, 346] on icon "Arrow pointing down" at bounding box center [590, 340] width 9 height 13
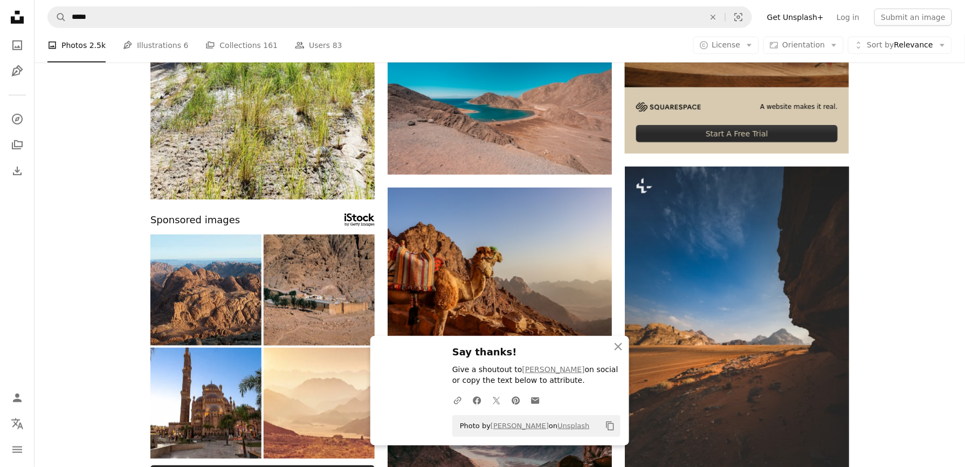
scroll to position [287, 0]
